Goal: Information Seeking & Learning: Learn about a topic

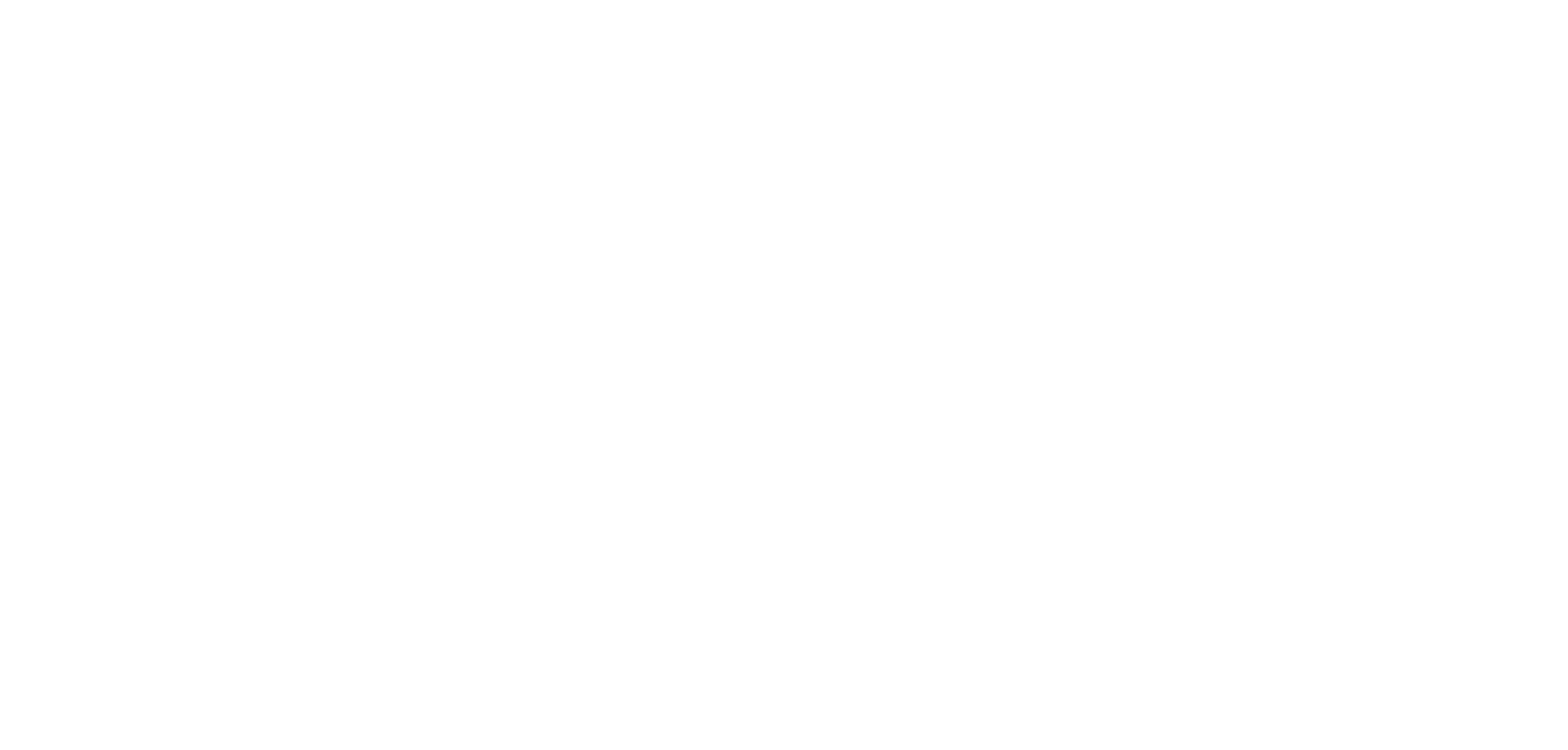
select select "**"
select select "****"
select select "**"
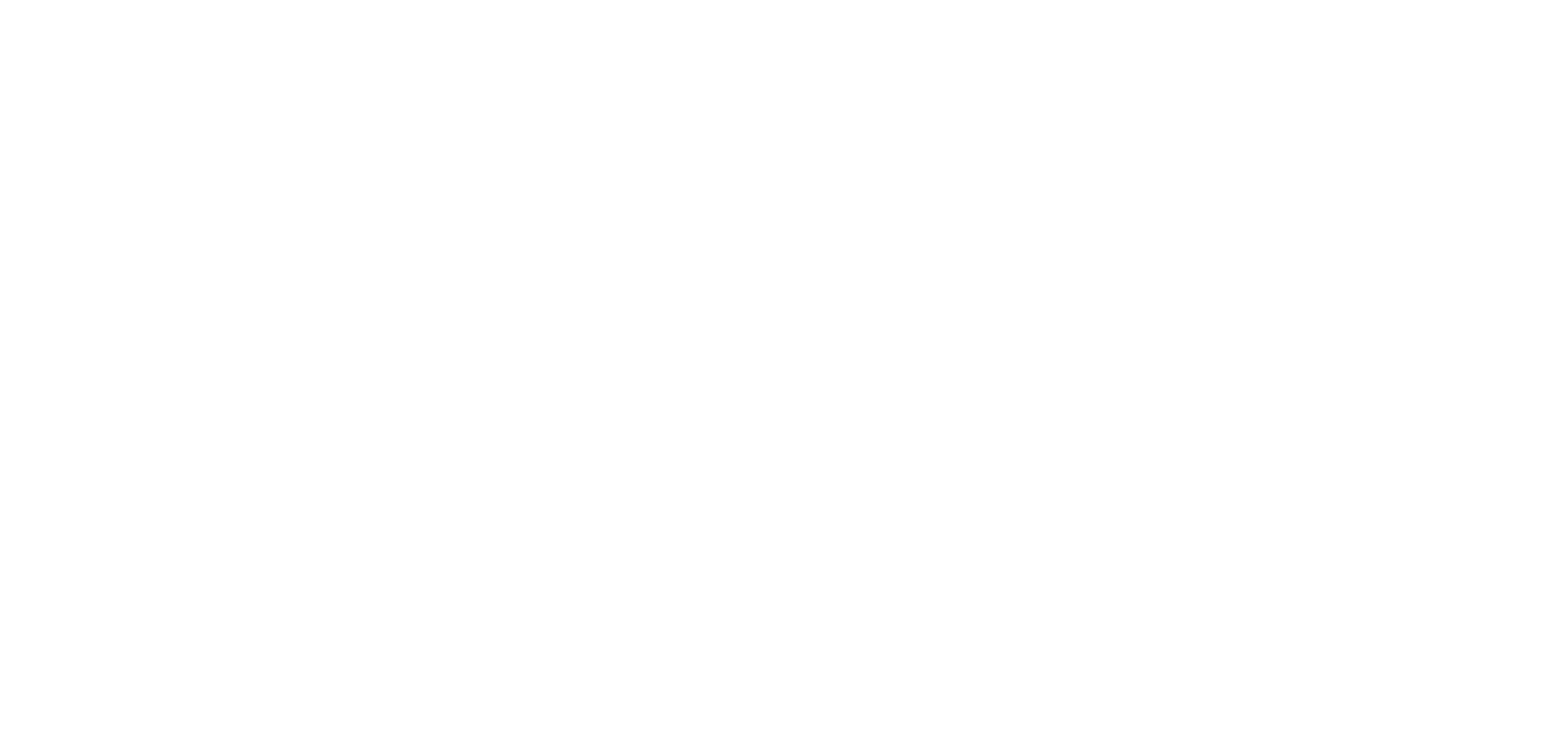
select select "****"
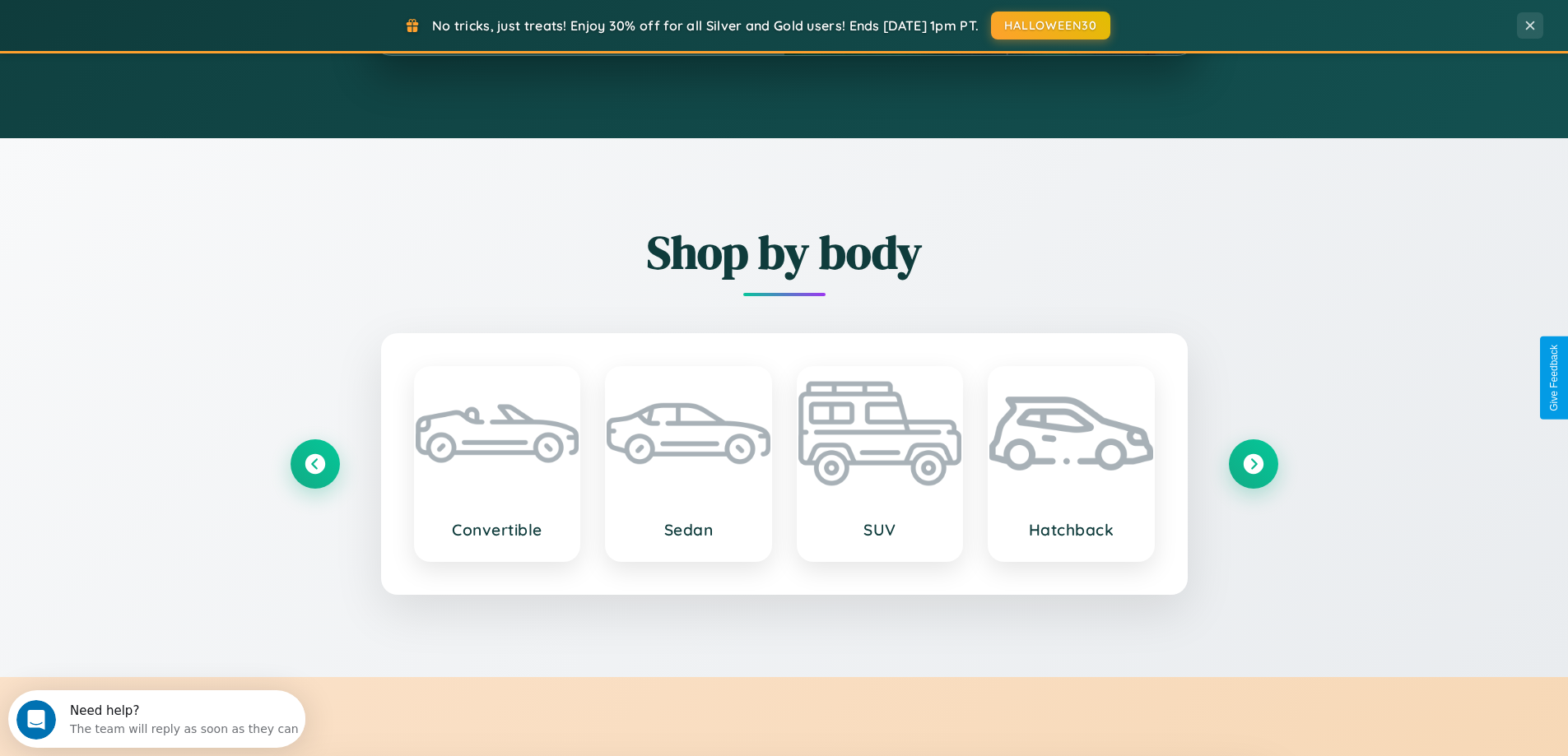
scroll to position [3167, 0]
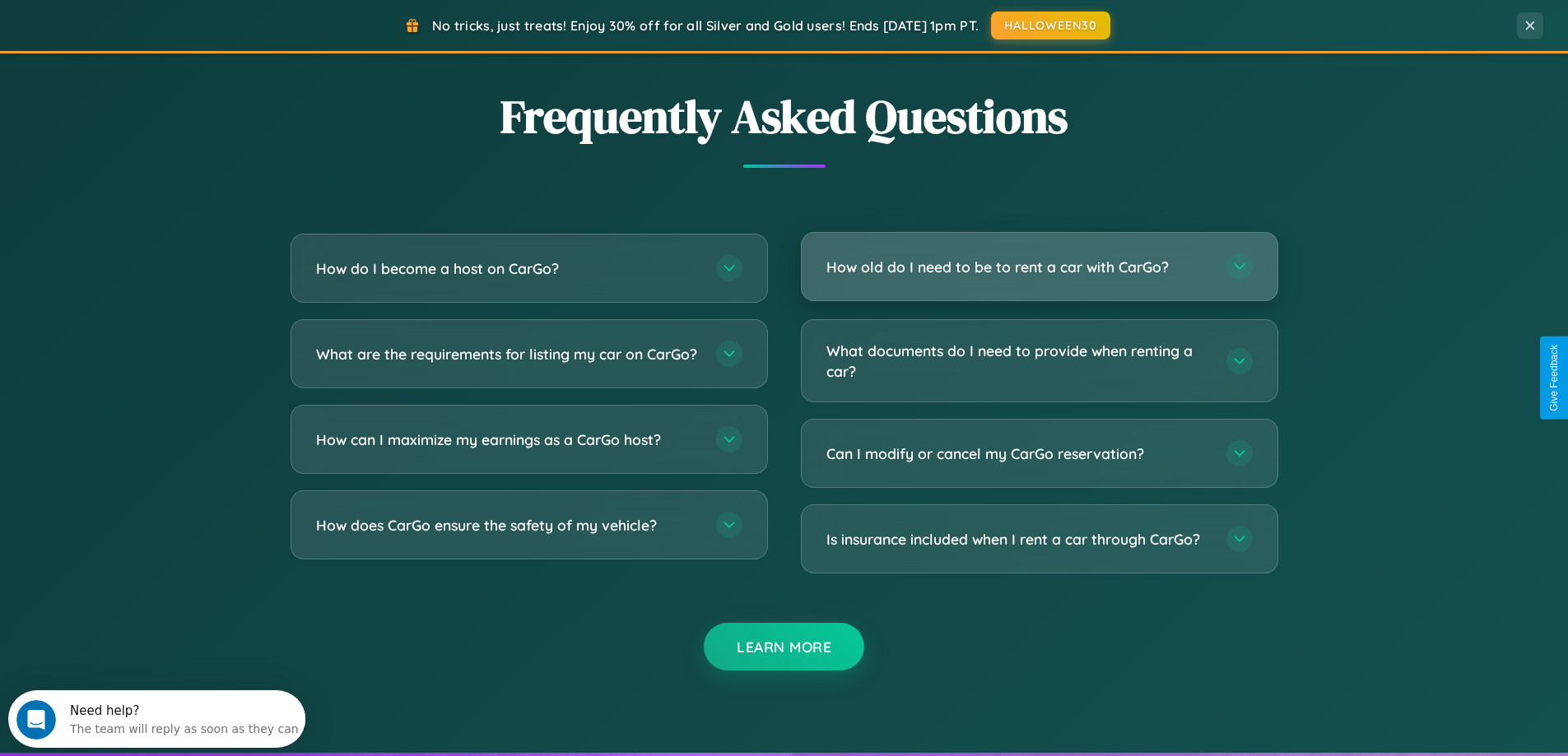
click at [1039, 267] on h3 "How old do I need to be to rent a car with CarGo?" at bounding box center [1017, 267] width 383 height 21
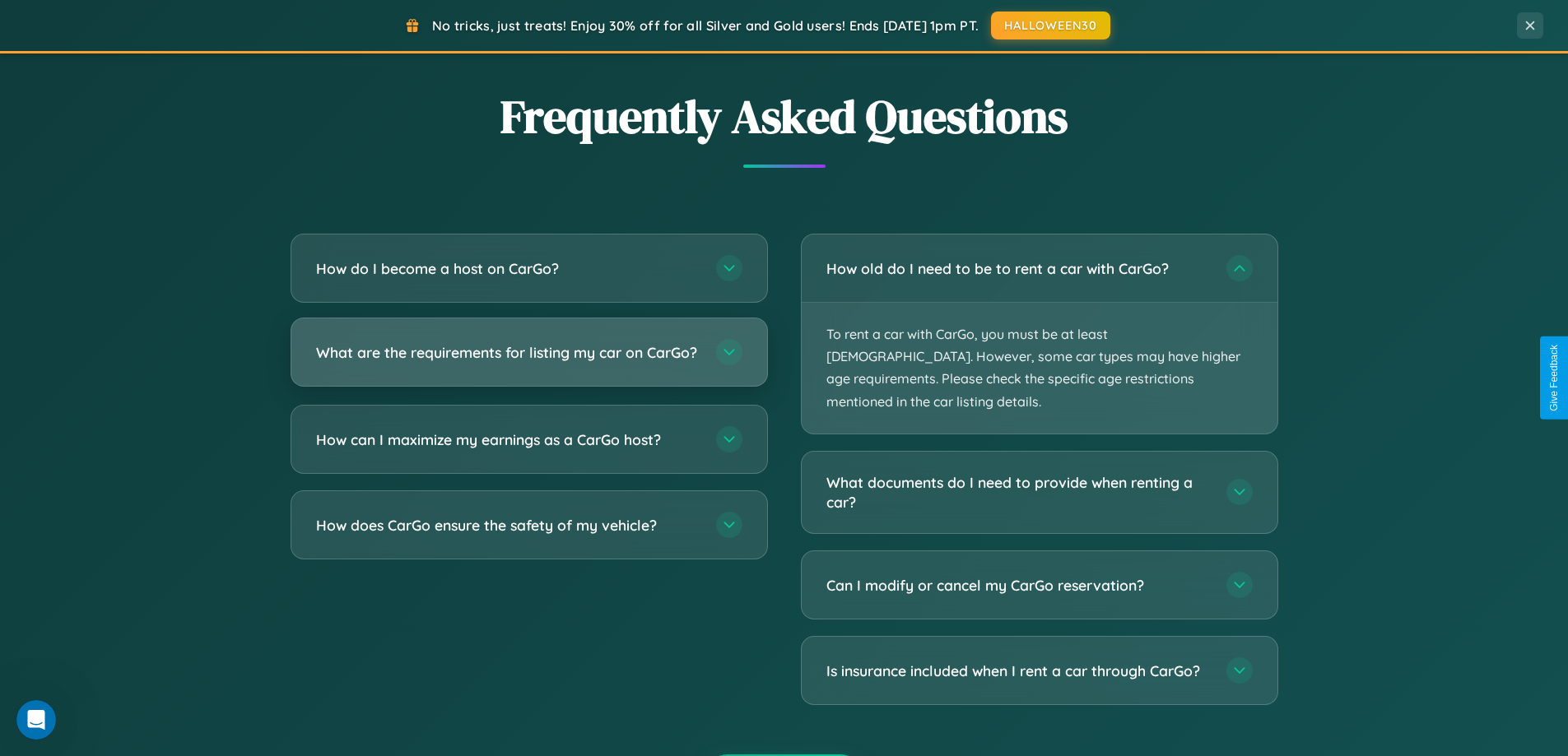
click at [528, 360] on h3 "What are the requirements for listing my car on CarGo?" at bounding box center [507, 353] width 383 height 21
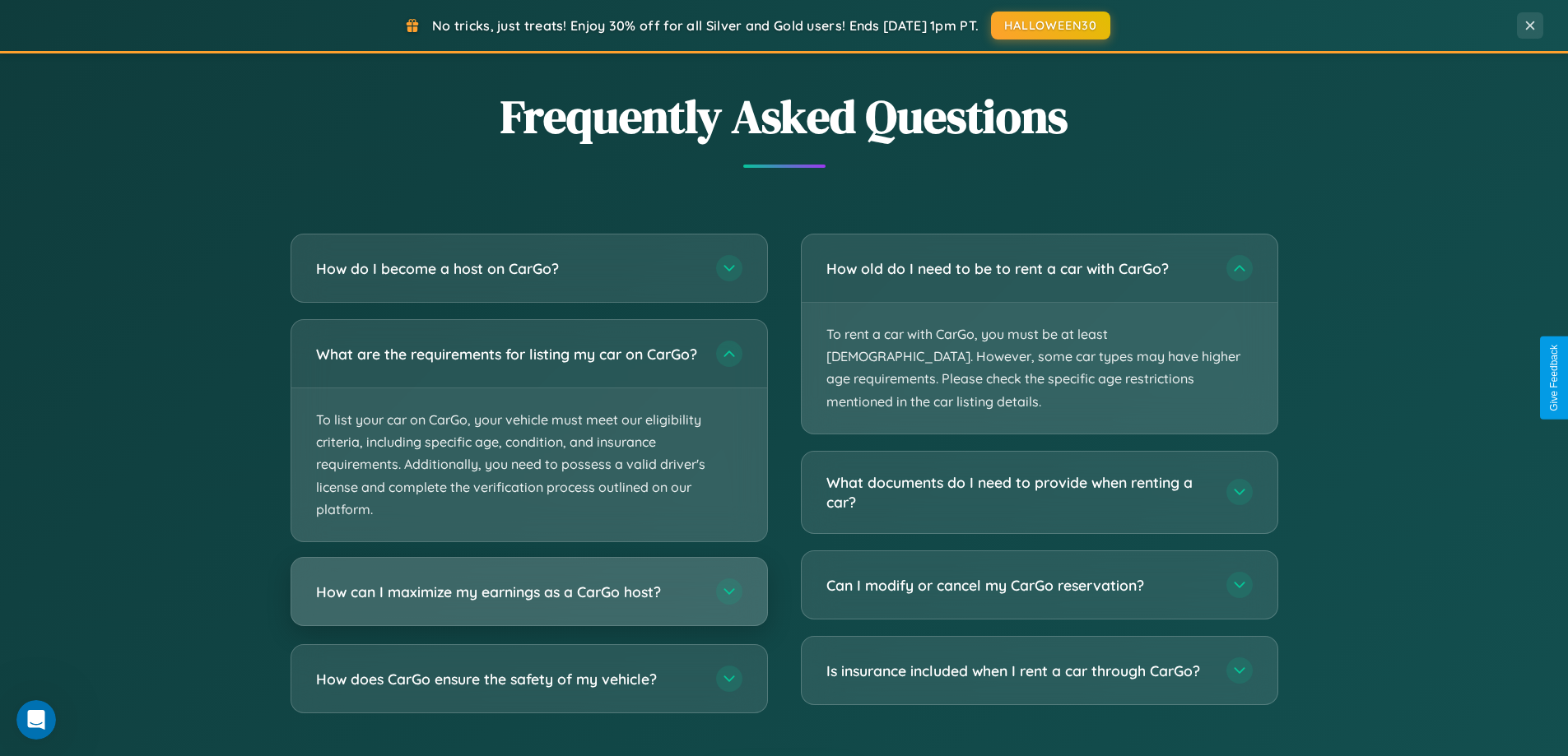
click at [528, 603] on h3 "How can I maximize my earnings as a CarGo host?" at bounding box center [507, 592] width 383 height 21
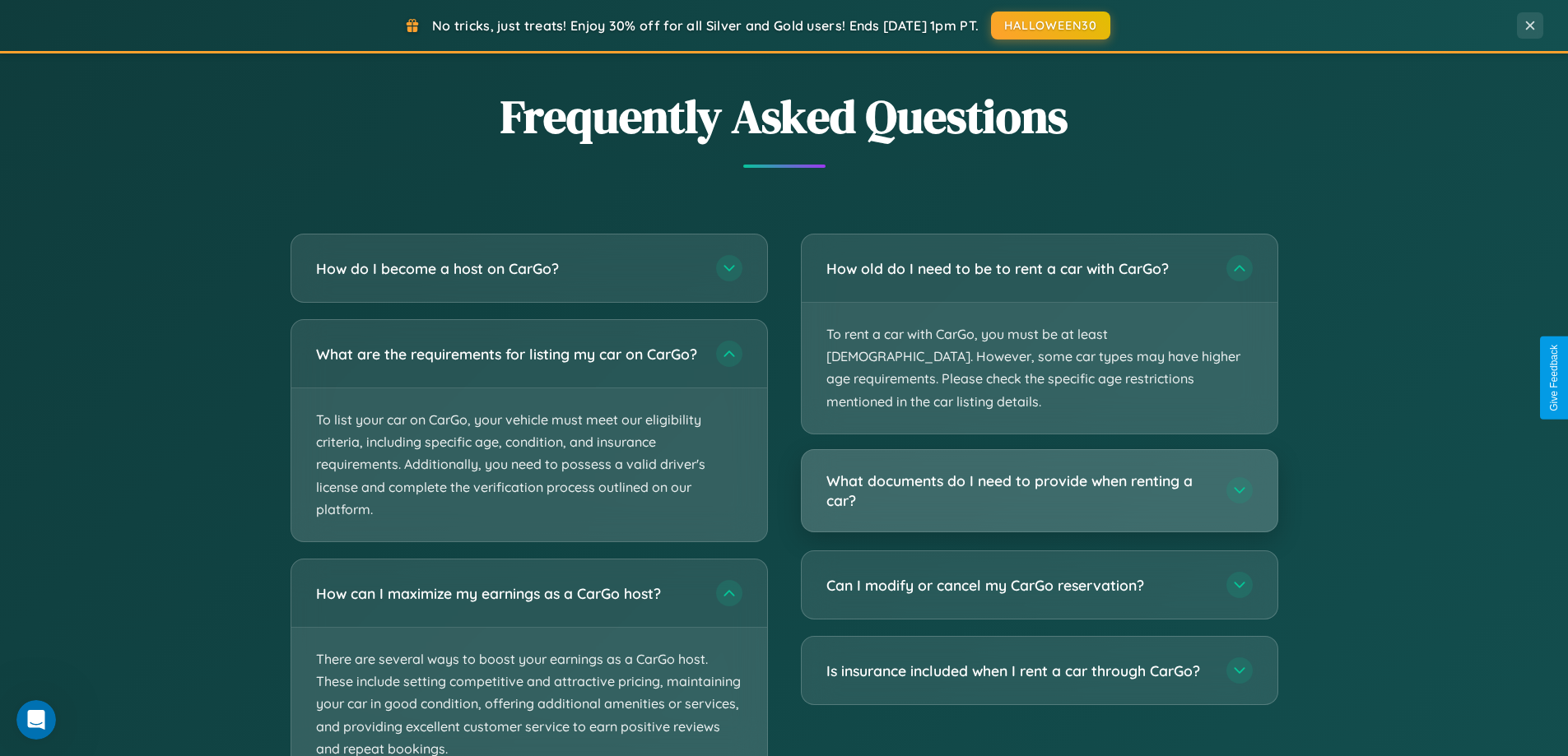
click at [1039, 471] on h3 "What documents do I need to provide when renting a car?" at bounding box center [1017, 491] width 383 height 41
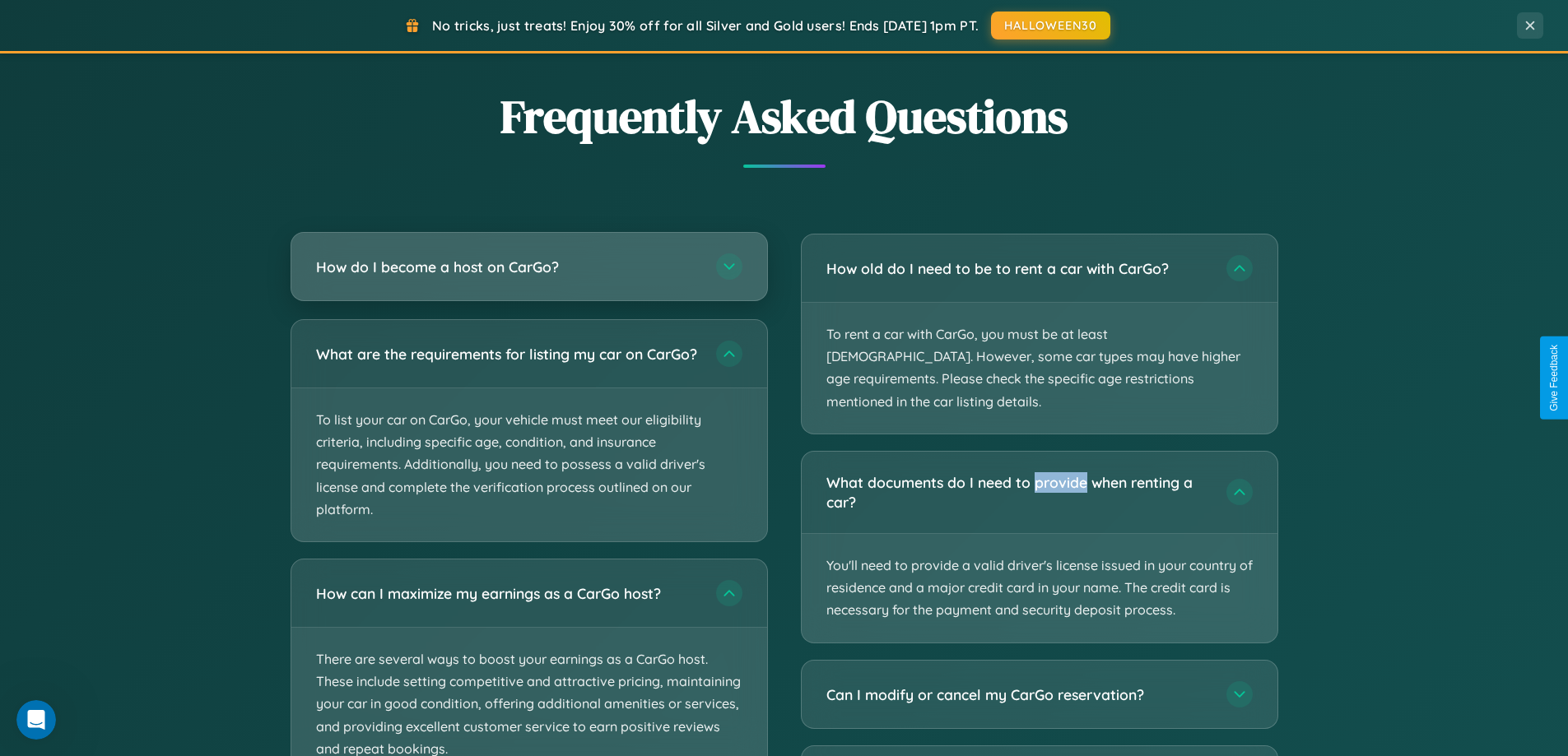
click at [528, 267] on h3 "How do I become a host on CarGo?" at bounding box center [507, 267] width 383 height 21
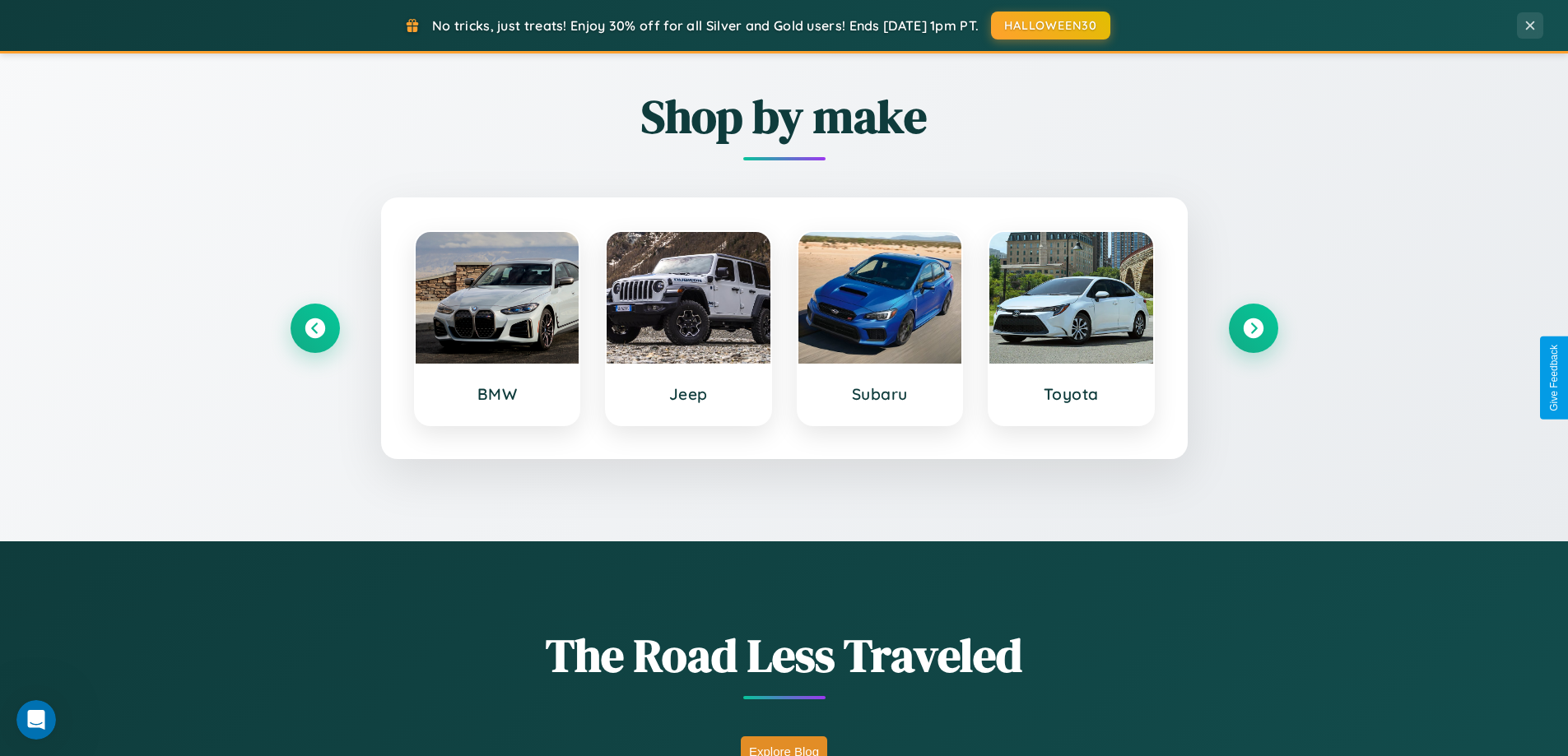
scroll to position [710, 0]
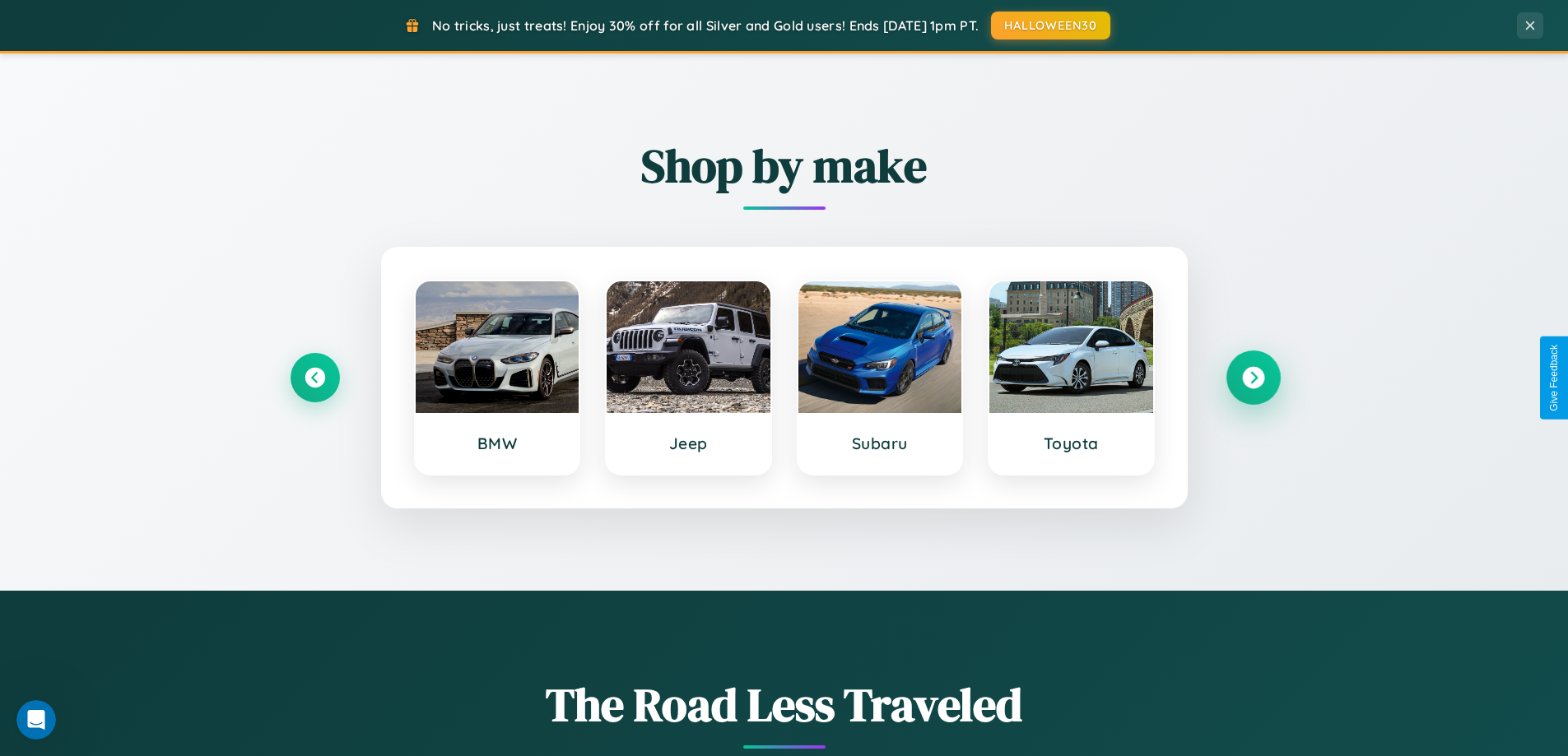
click at [1253, 378] on icon at bounding box center [1252, 378] width 22 height 22
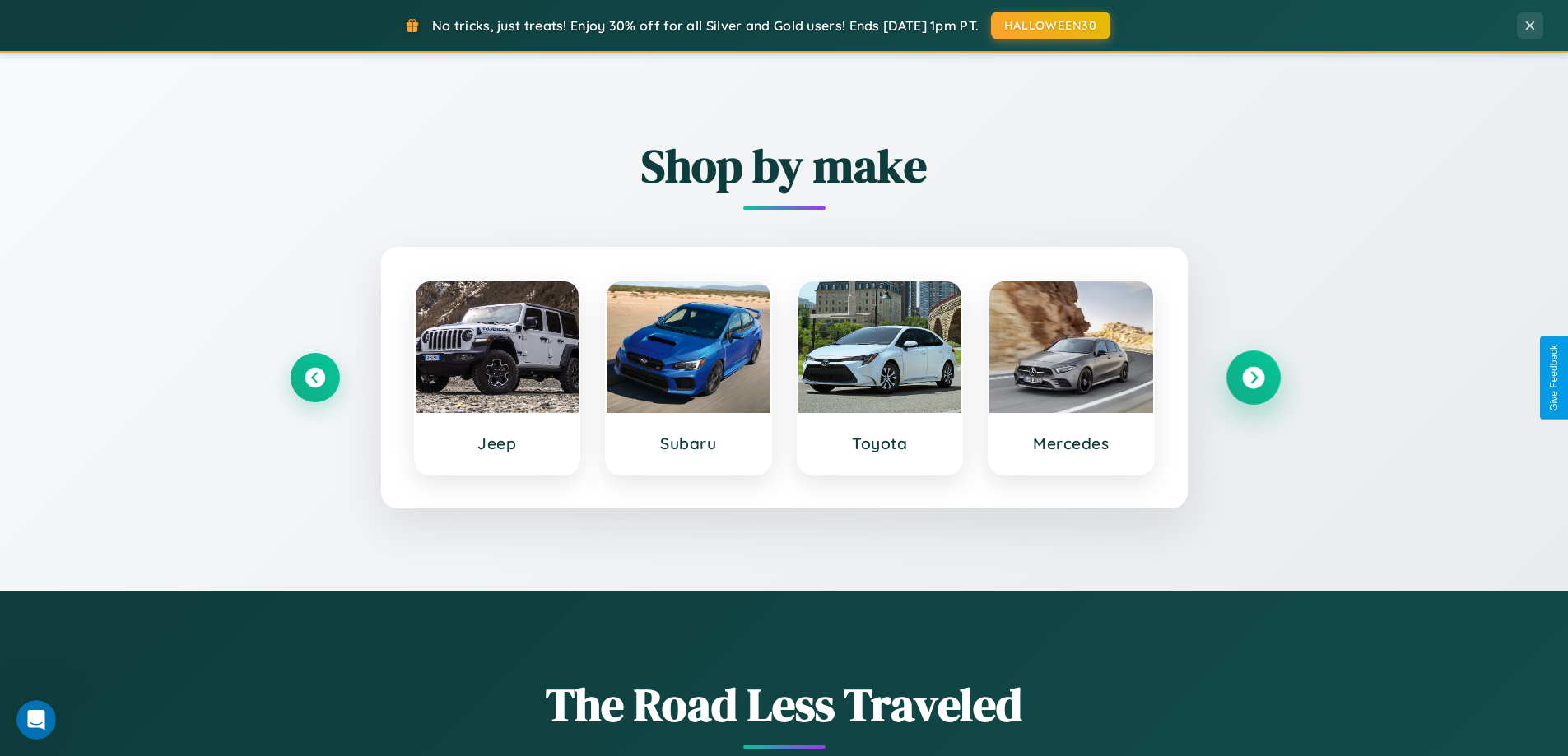
click at [1253, 378] on icon at bounding box center [1252, 378] width 22 height 22
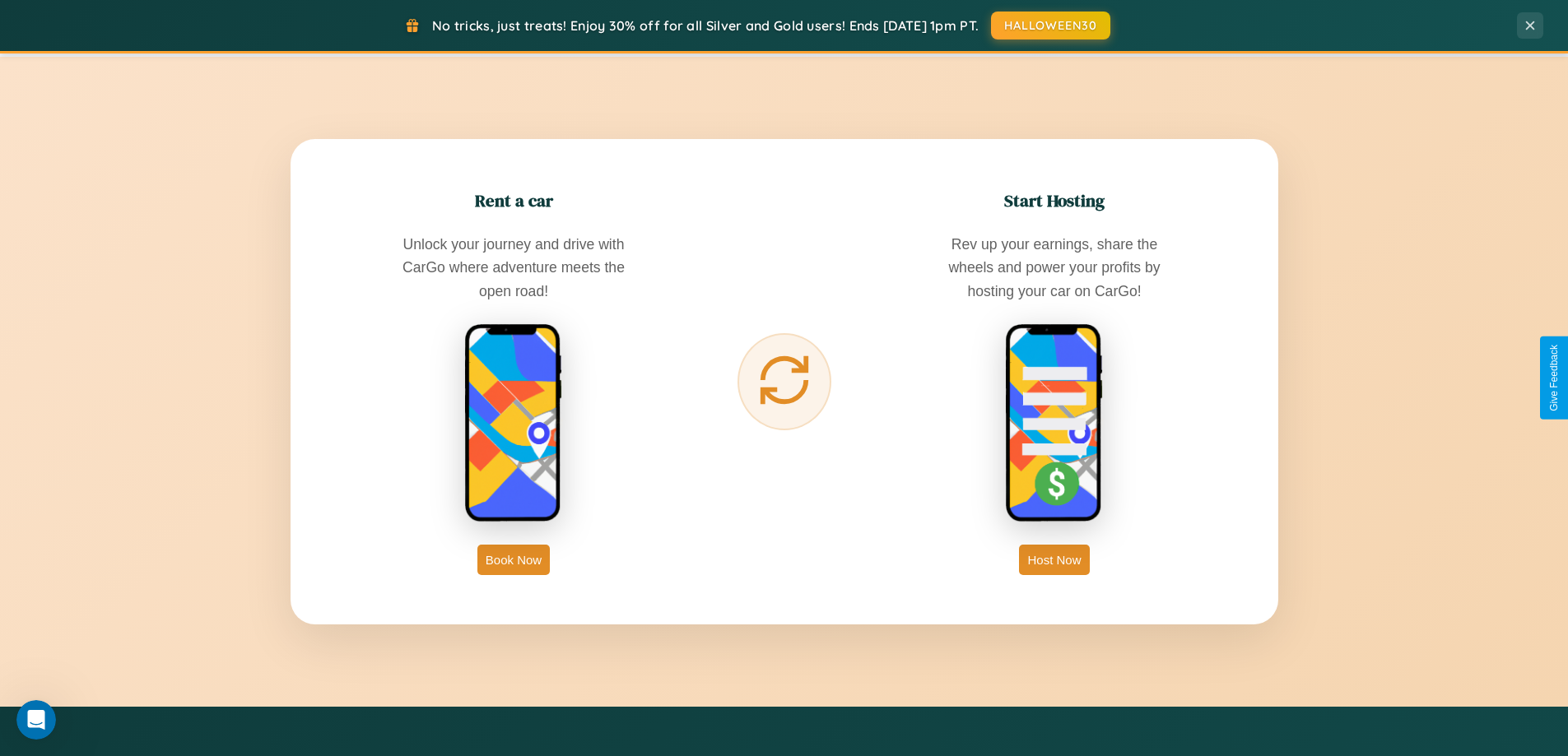
scroll to position [2645, 0]
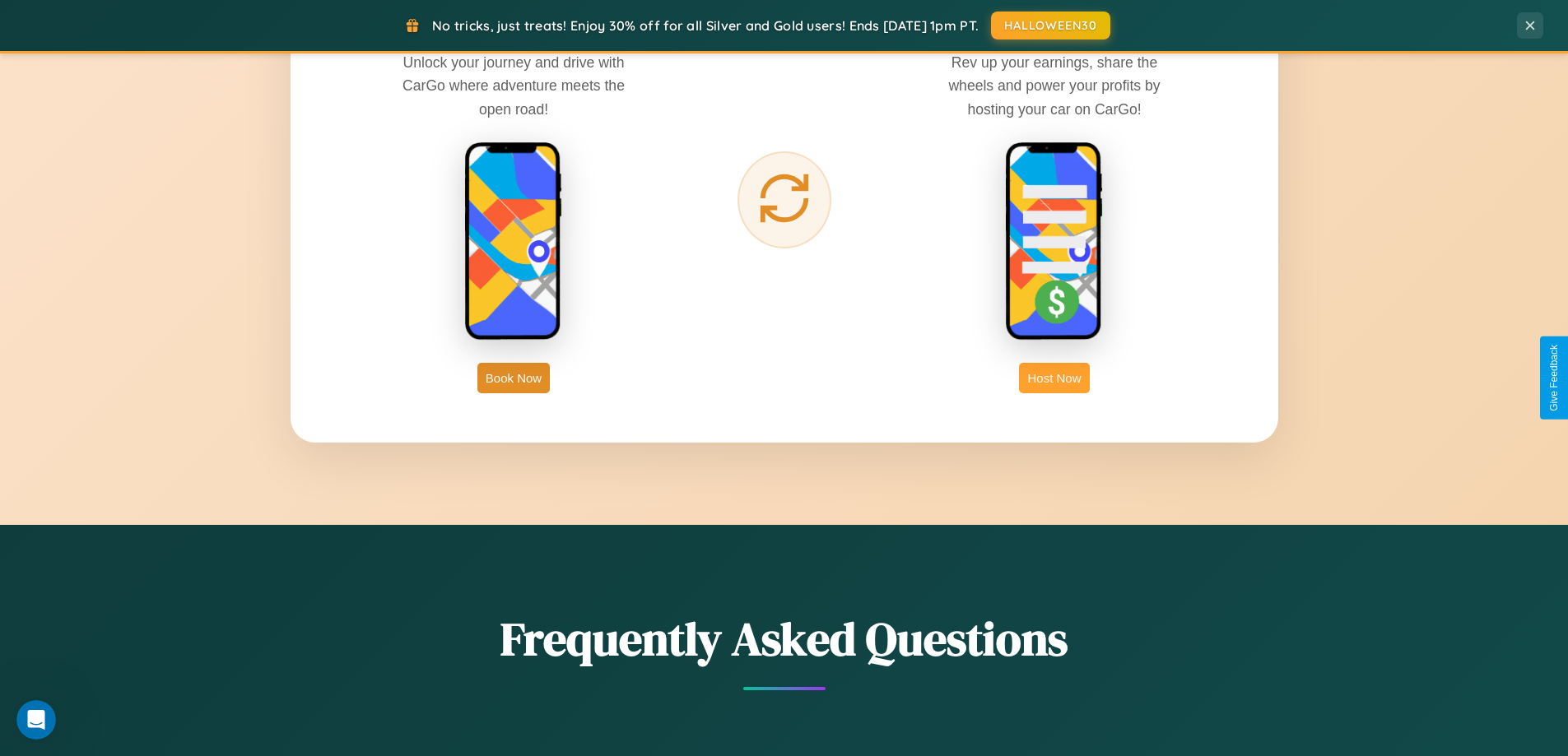
click at [1054, 378] on button "Host Now" at bounding box center [1054, 378] width 70 height 30
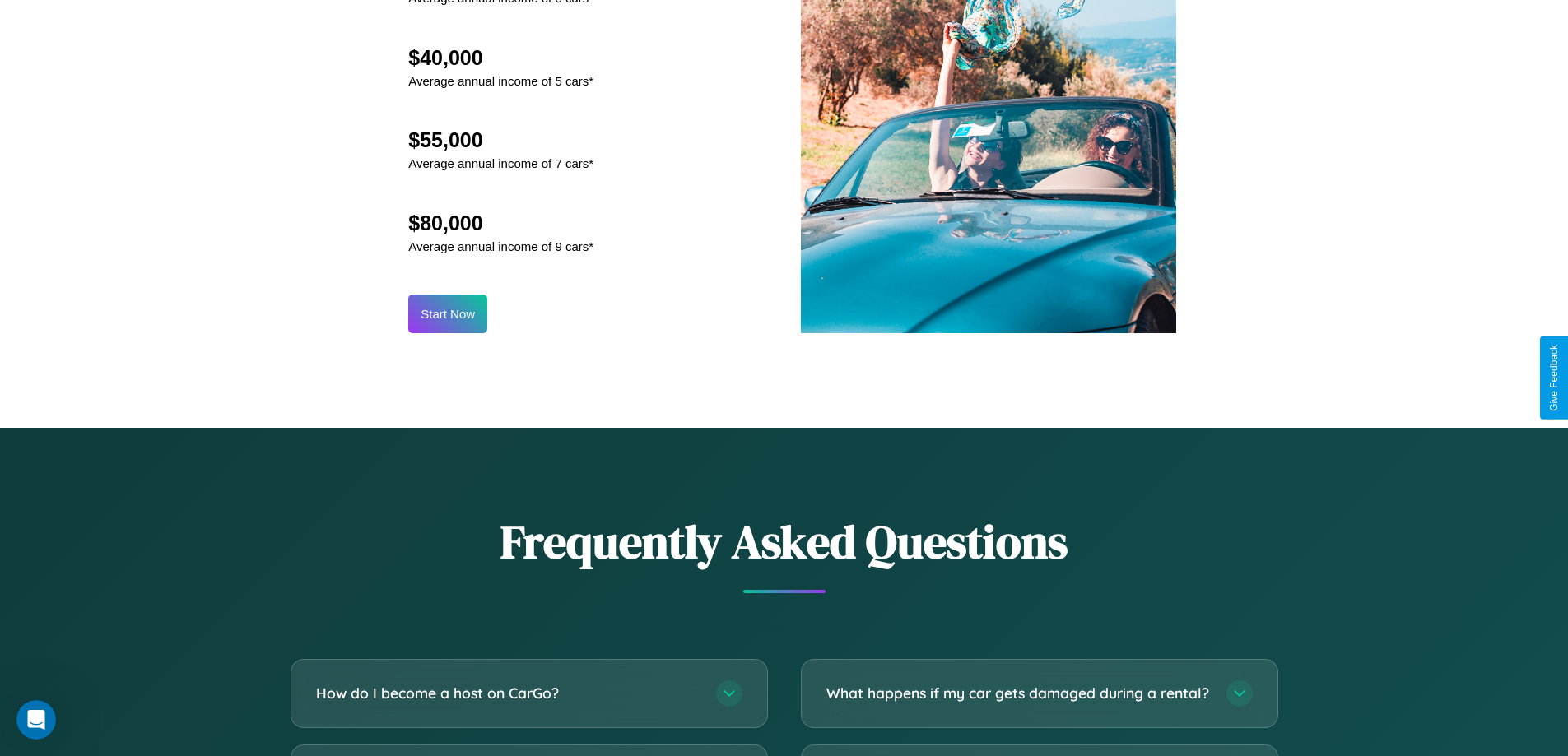
scroll to position [2224, 0]
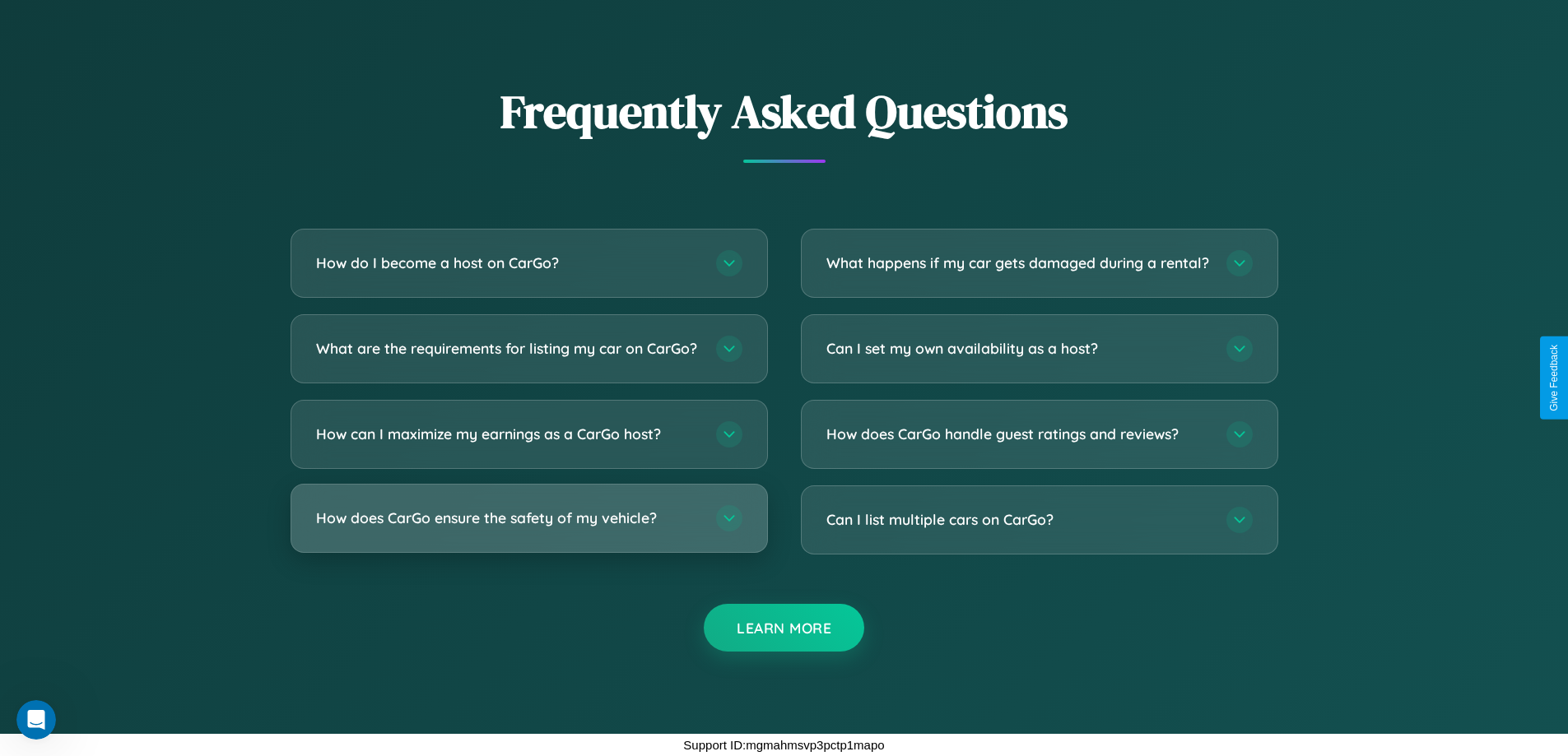
click at [528, 519] on h3 "How does CarGo ensure the safety of my vehicle?" at bounding box center [507, 519] width 383 height 21
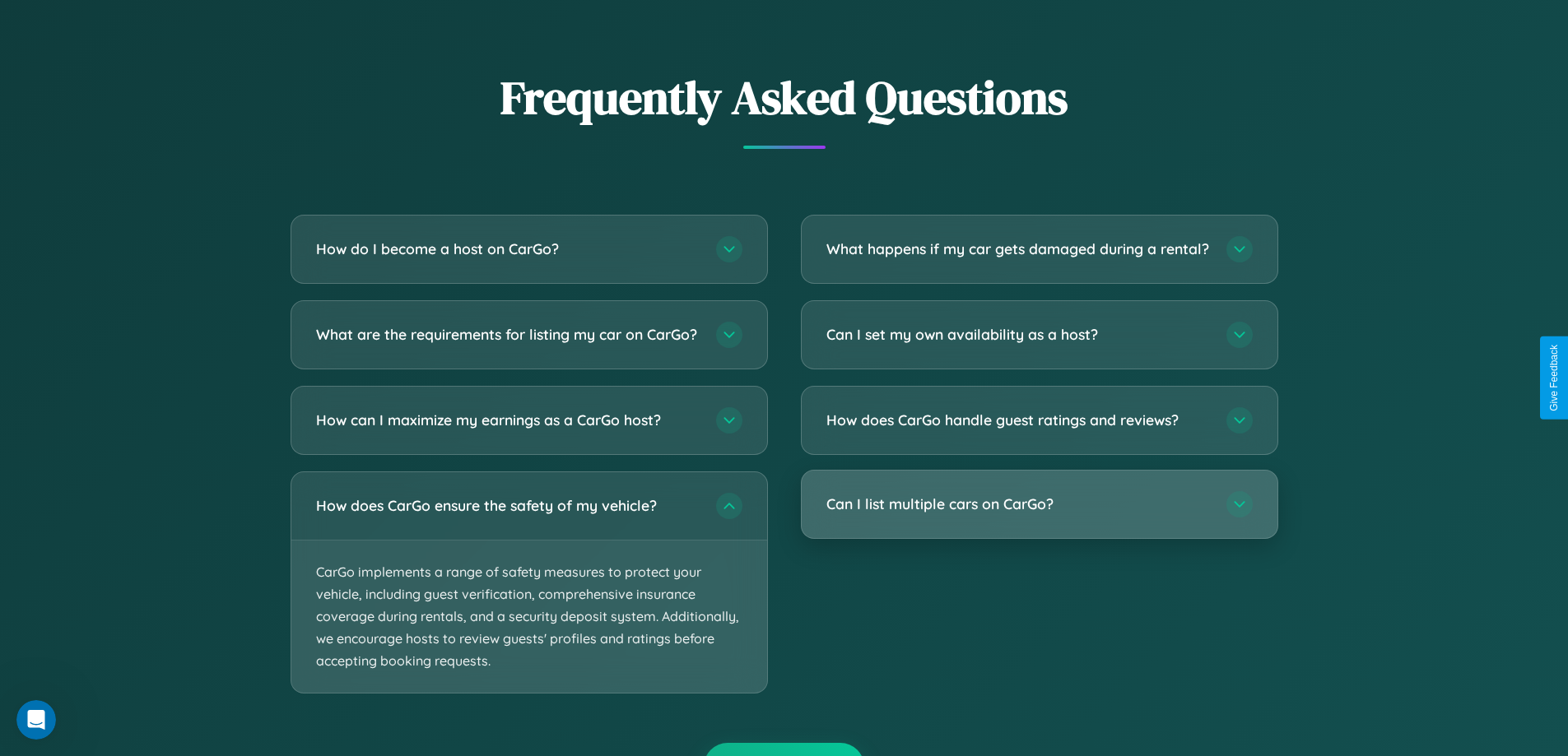
click at [1039, 515] on h3 "Can I list multiple cars on CarGo?" at bounding box center [1017, 504] width 383 height 21
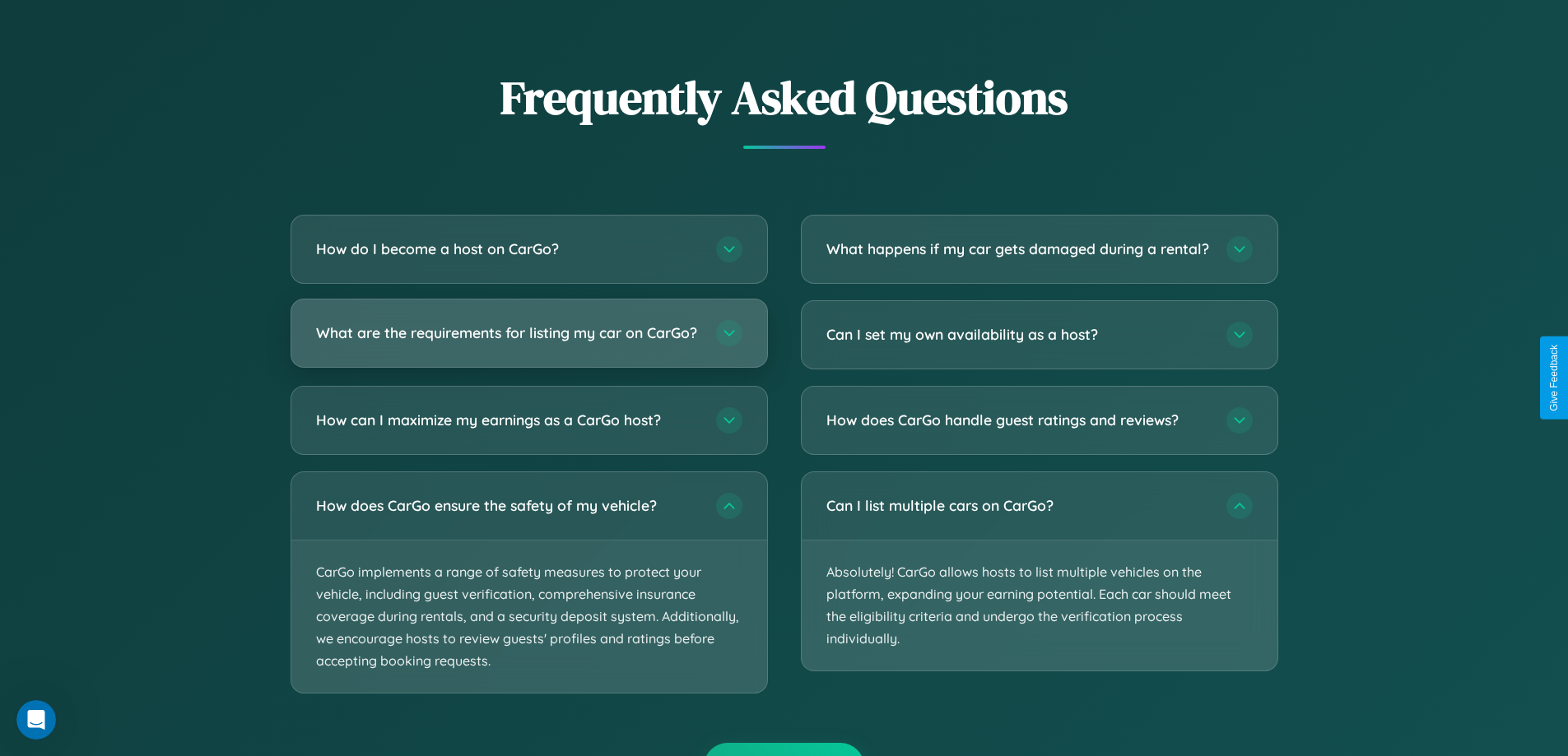
click at [528, 340] on h3 "What are the requirements for listing my car on CarGo?" at bounding box center [507, 333] width 383 height 21
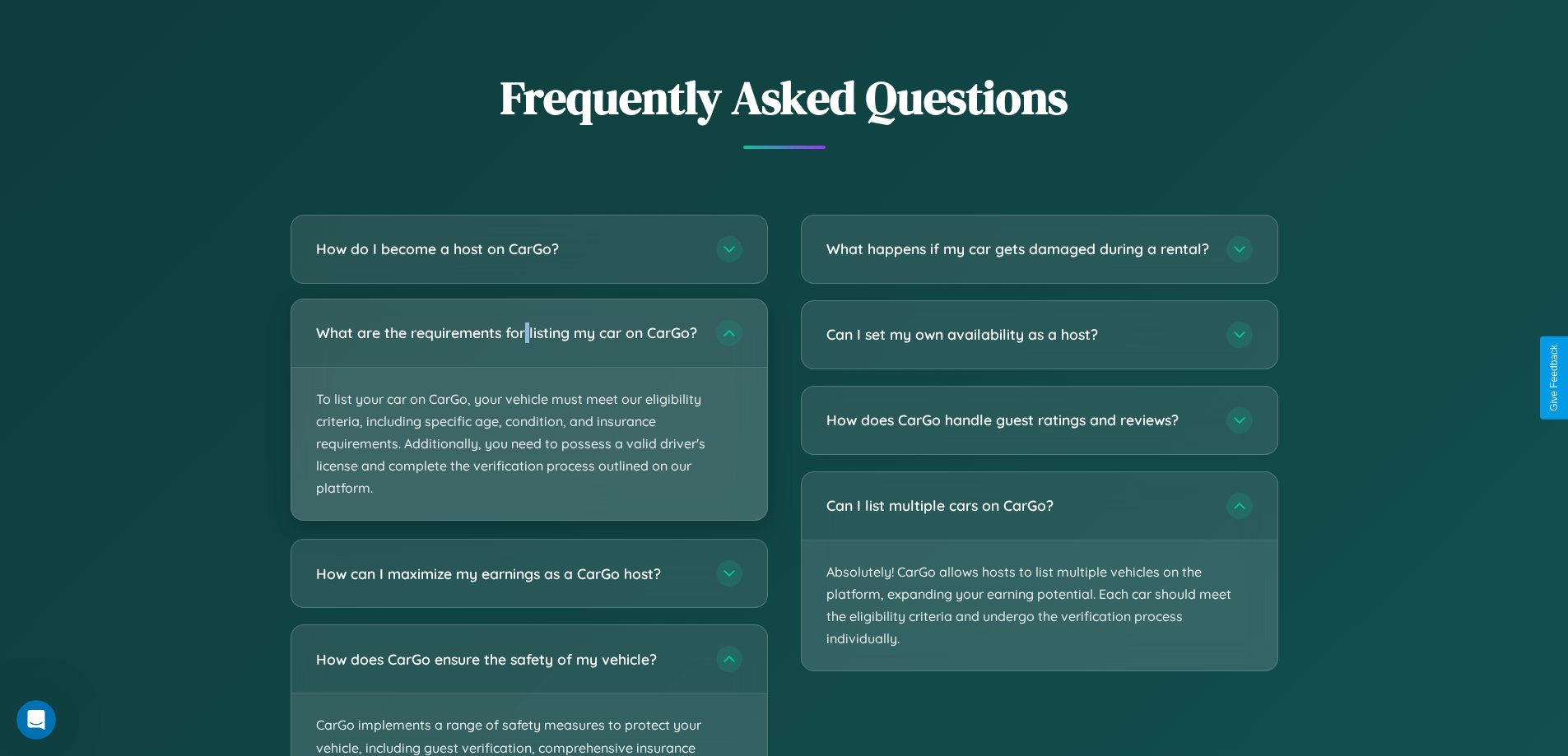
click at [528, 416] on p "To list your car on CarGo, your vehicle must meet our eligibility criteria, inc…" at bounding box center [529, 445] width 476 height 153
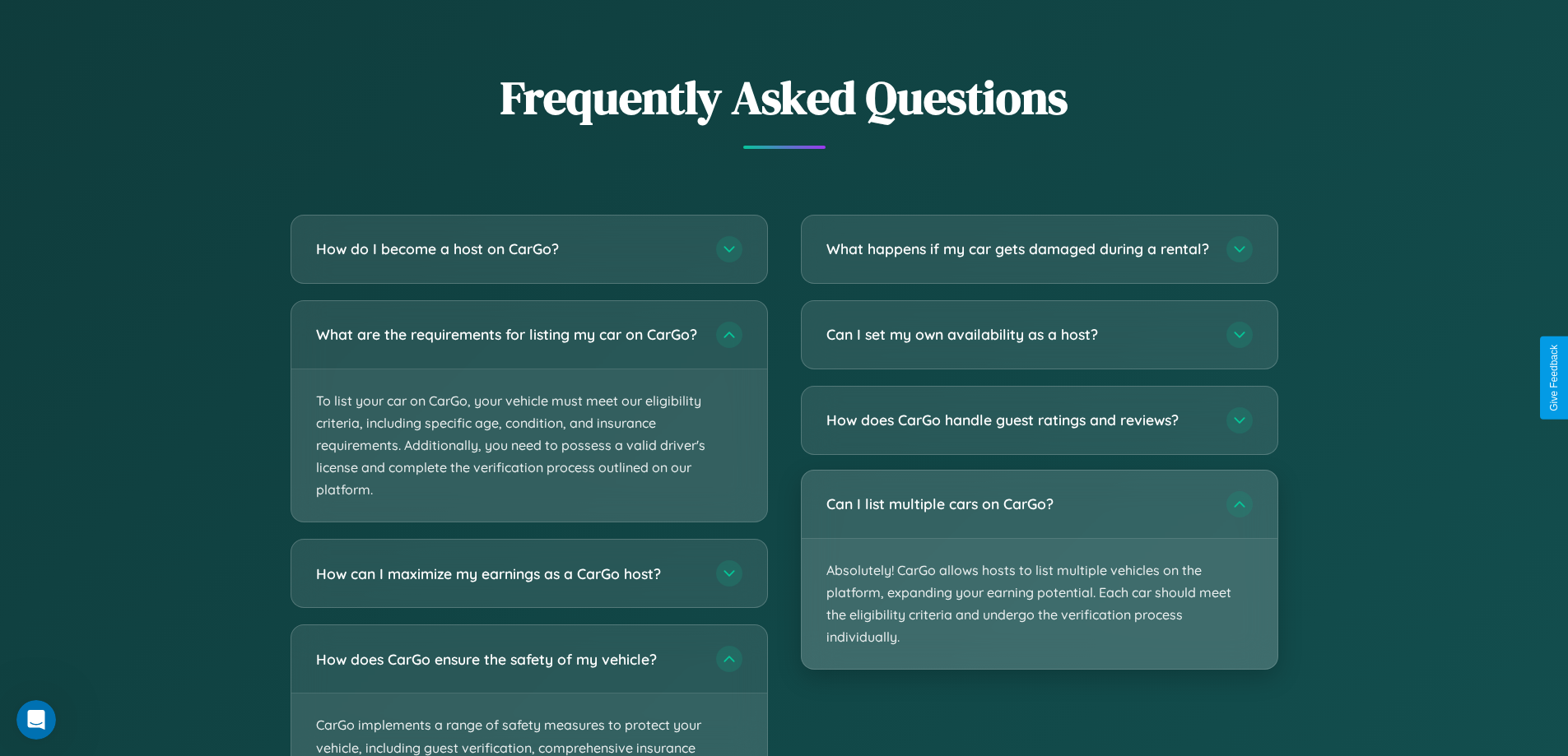
click at [1039, 585] on p "Absolutely! CarGo allows hosts to list multiple vehicles on the platform, expan…" at bounding box center [1039, 605] width 476 height 131
click at [1039, 584] on p "Absolutely! CarGo allows hosts to list multiple vehicles on the platform, expan…" at bounding box center [1039, 605] width 476 height 131
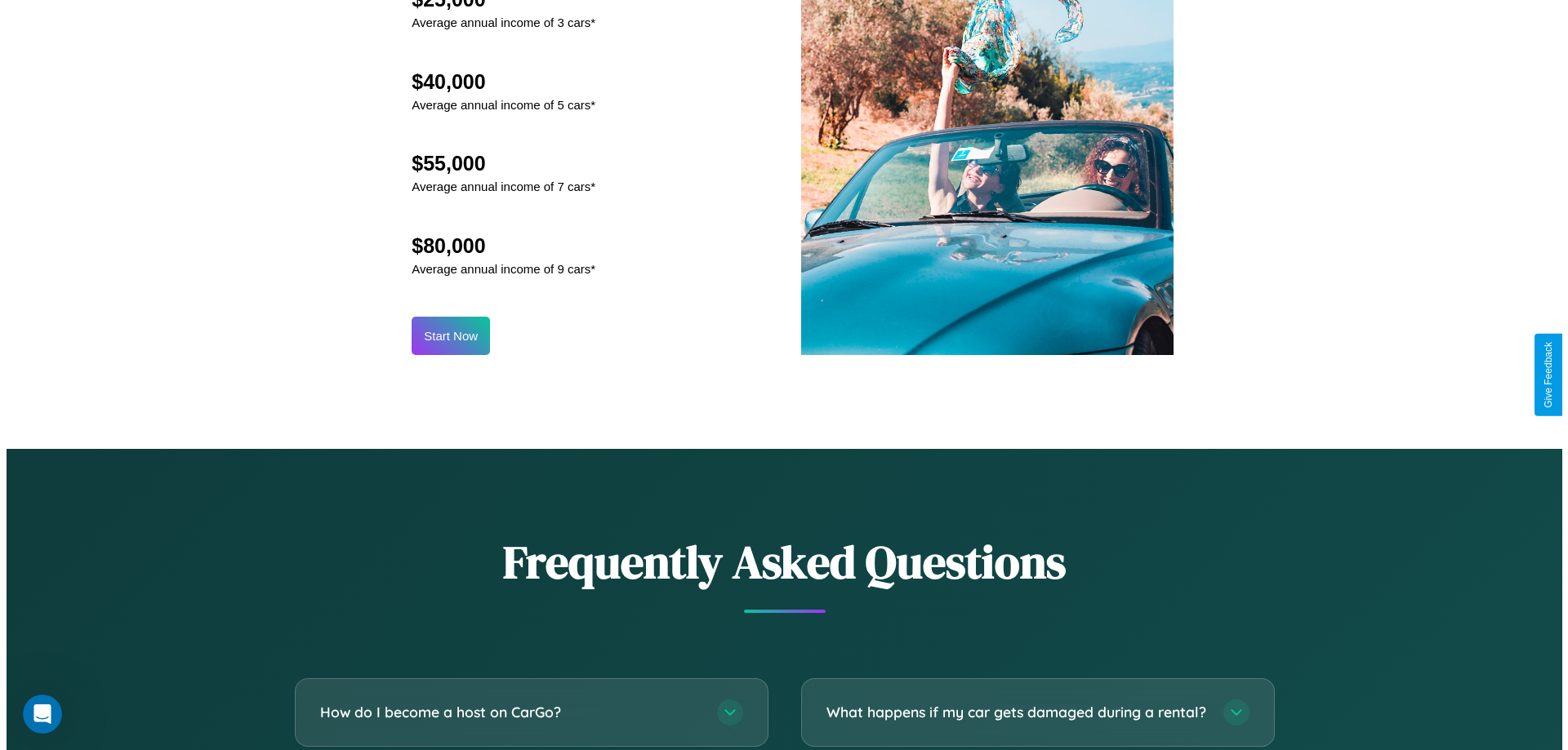
scroll to position [1702, 0]
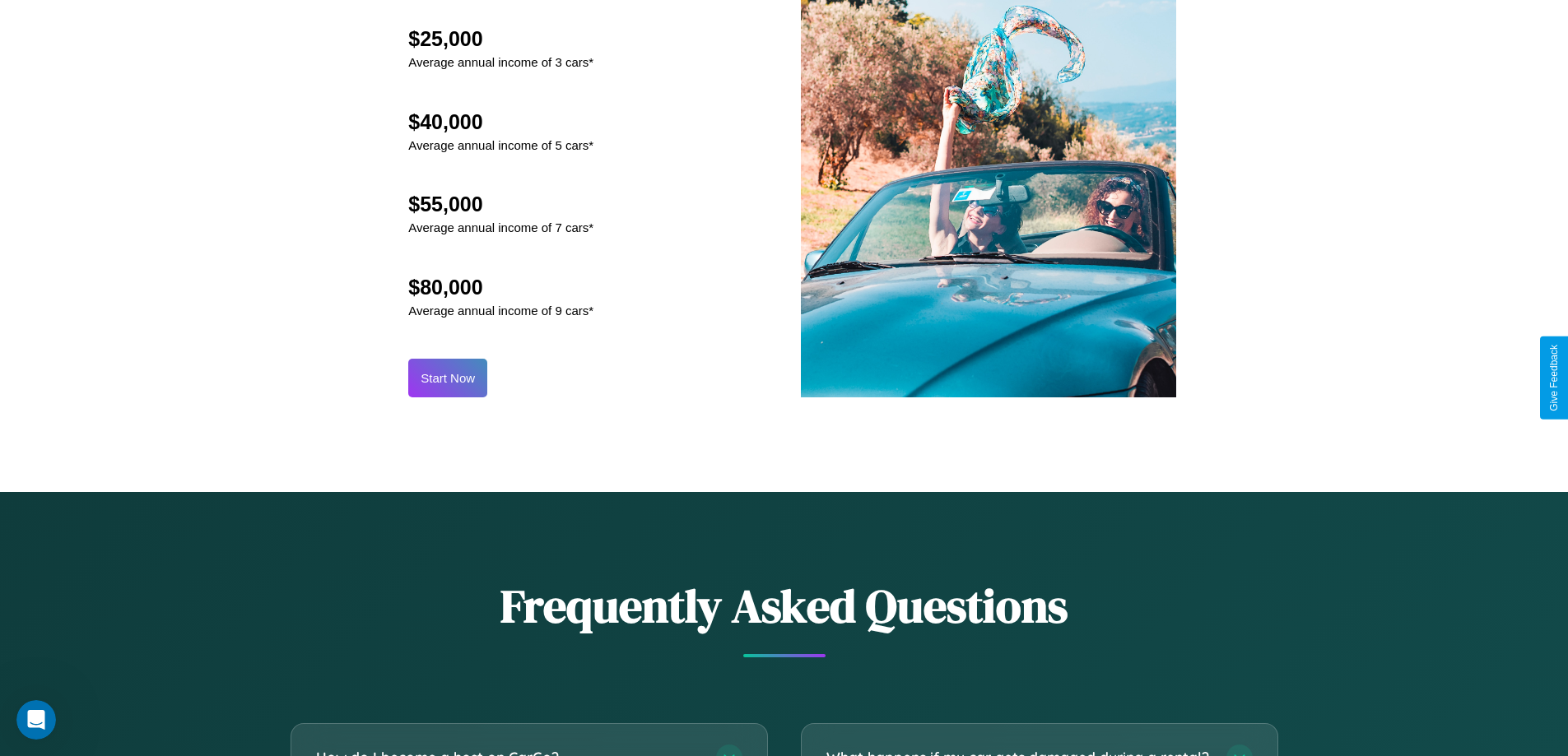
click at [448, 378] on button "Start Now" at bounding box center [447, 378] width 79 height 39
